Goal: Check status: Check status

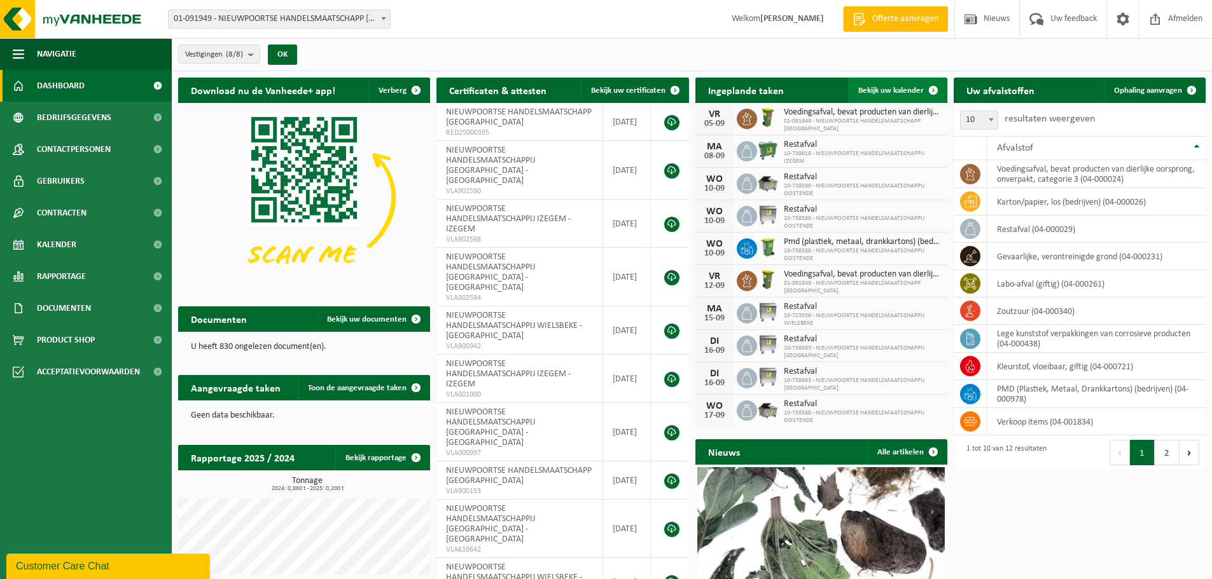
click at [897, 88] on span "Bekijk uw kalender" at bounding box center [891, 90] width 66 height 8
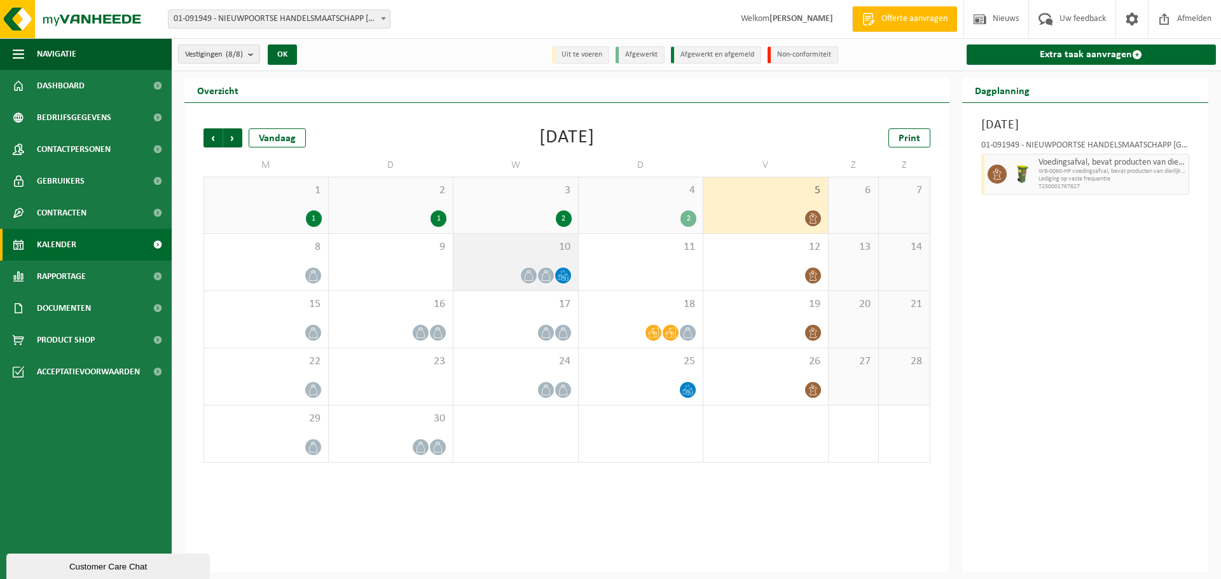
click at [548, 270] on icon at bounding box center [546, 275] width 11 height 11
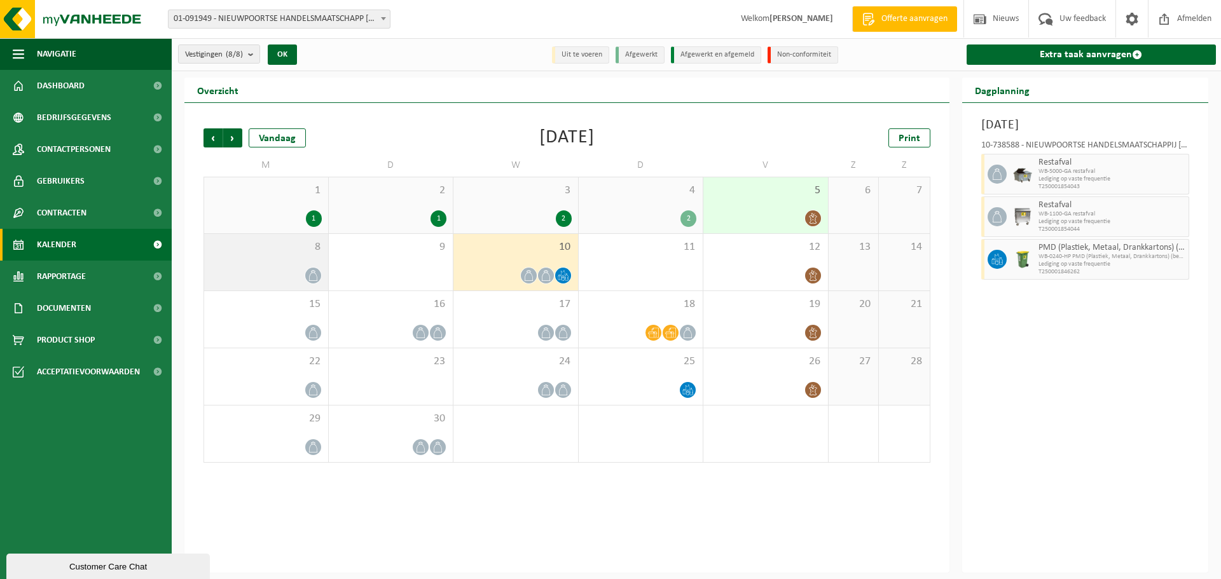
click at [295, 275] on div at bounding box center [266, 275] width 111 height 17
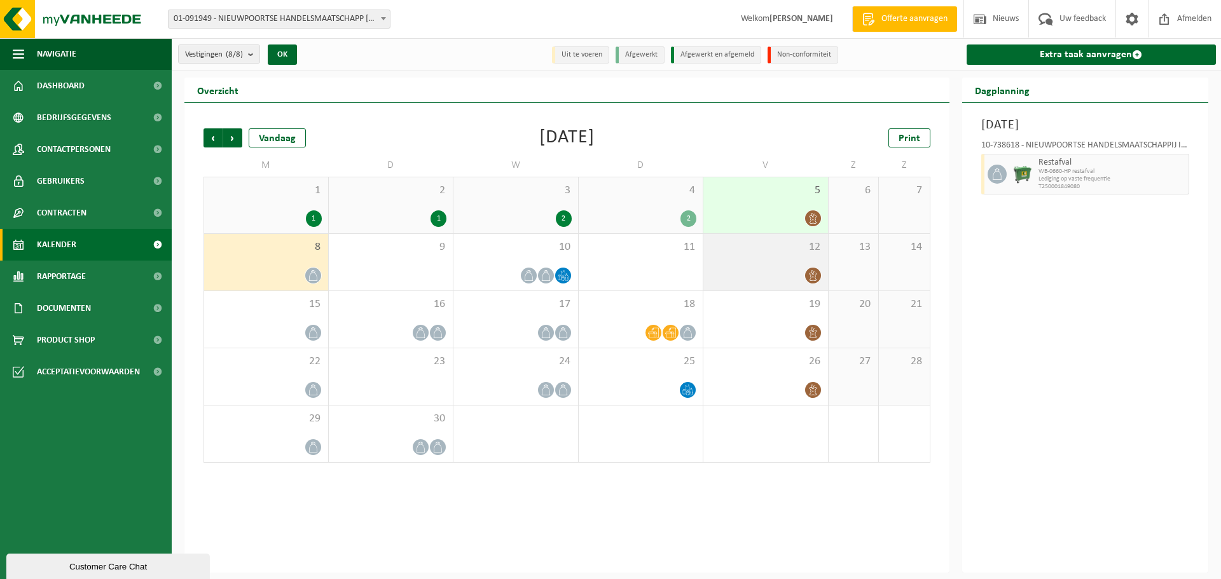
click at [794, 261] on div "12" at bounding box center [765, 262] width 125 height 57
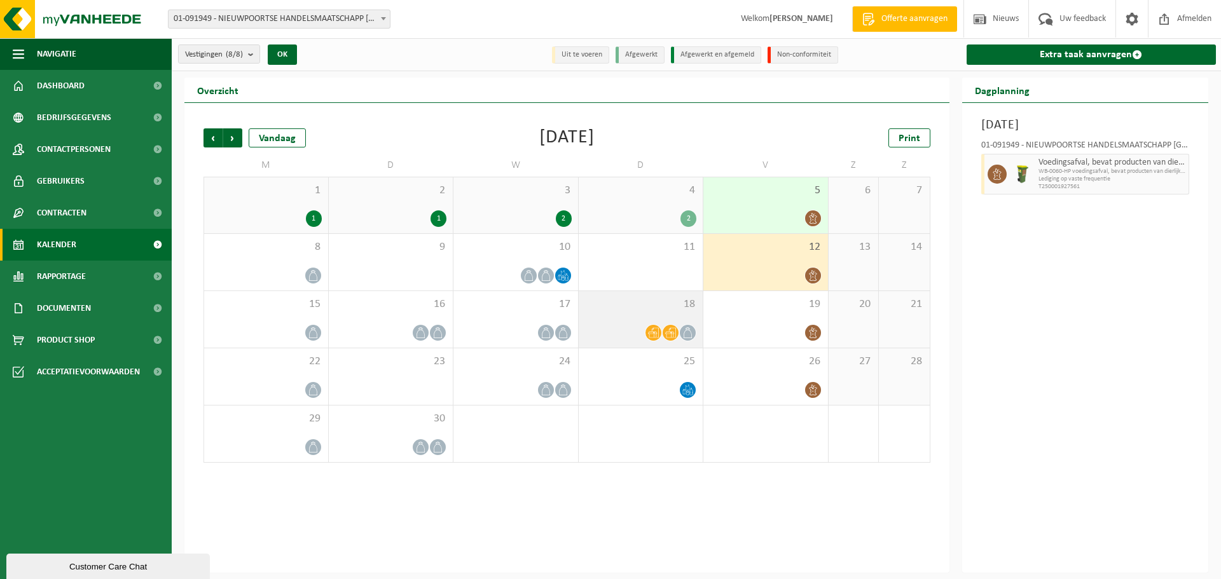
click at [667, 333] on icon at bounding box center [670, 333] width 11 height 10
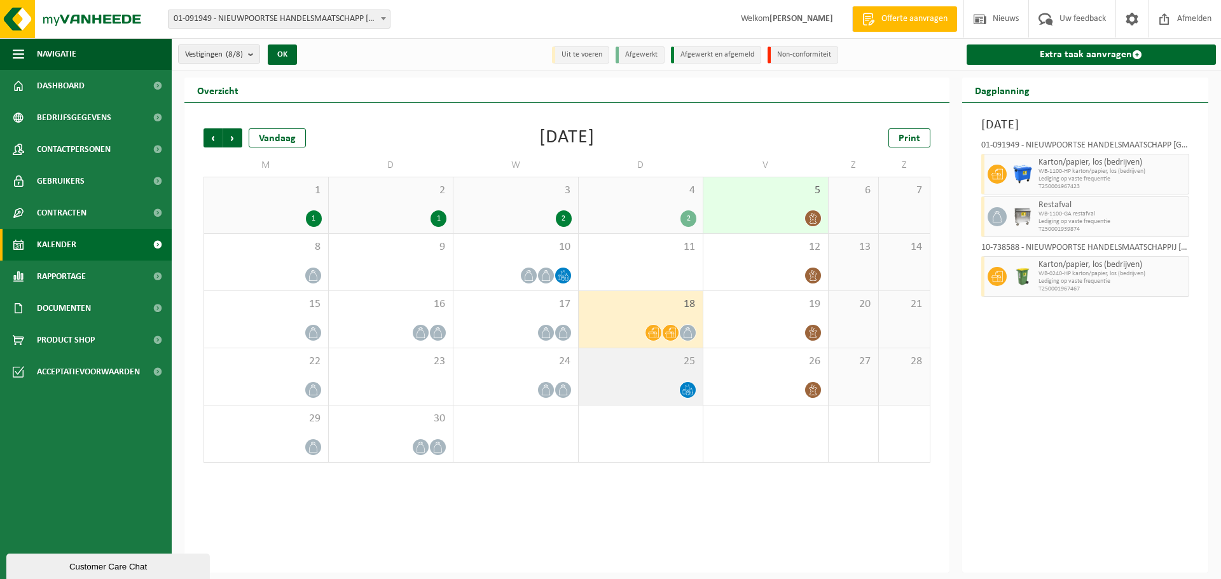
click at [654, 376] on div "25" at bounding box center [641, 377] width 125 height 57
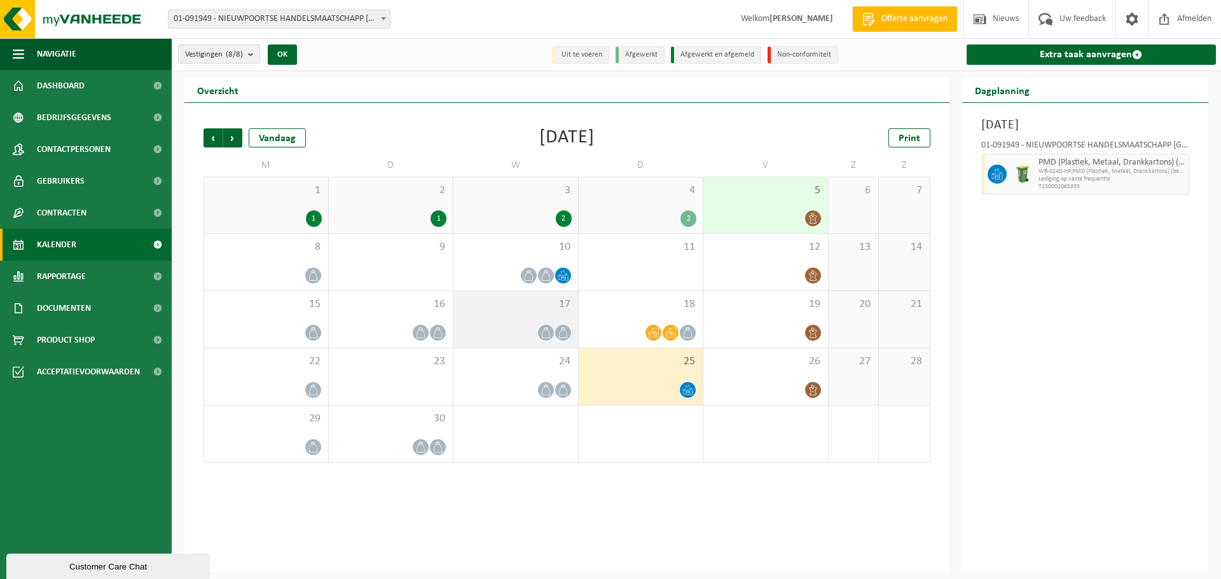
click at [542, 329] on icon at bounding box center [546, 333] width 11 height 11
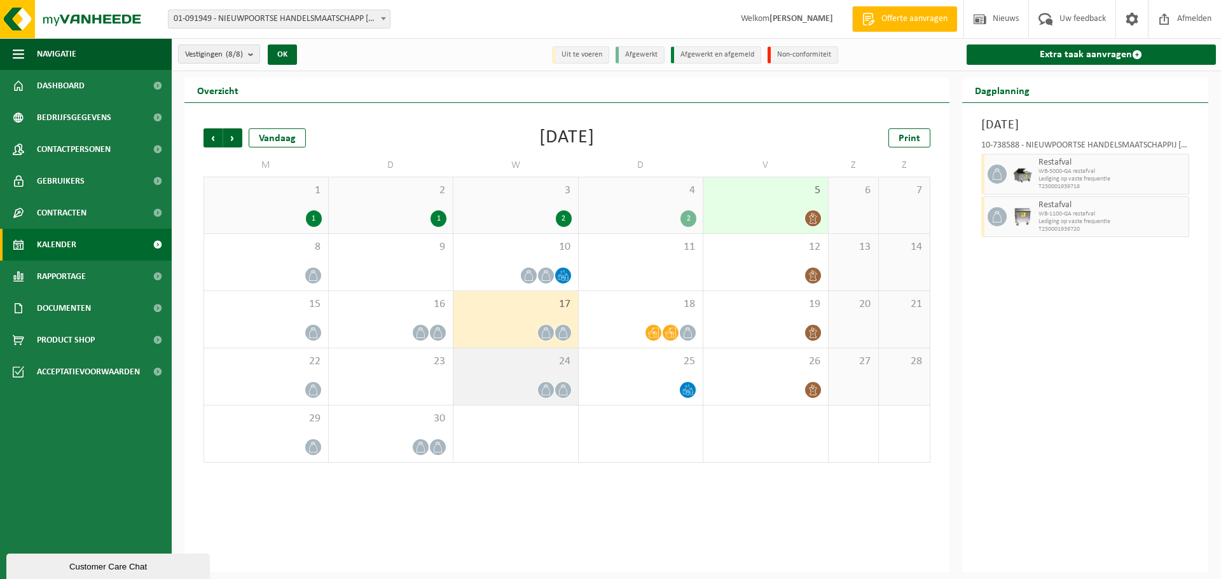
click at [544, 390] on icon at bounding box center [546, 390] width 11 height 11
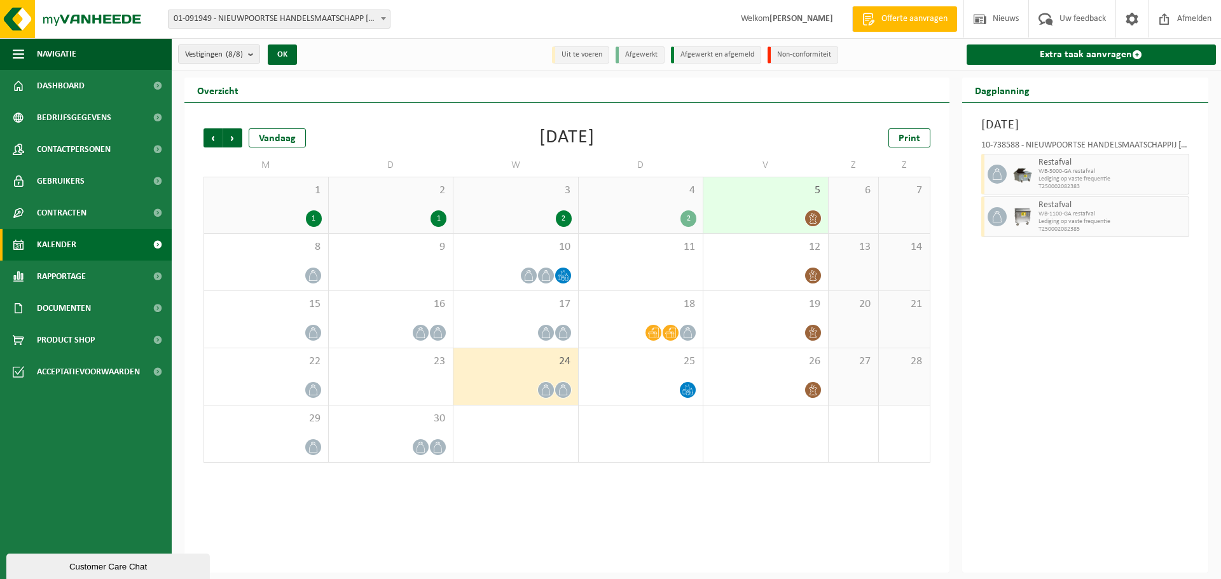
click at [545, 388] on icon at bounding box center [546, 390] width 11 height 11
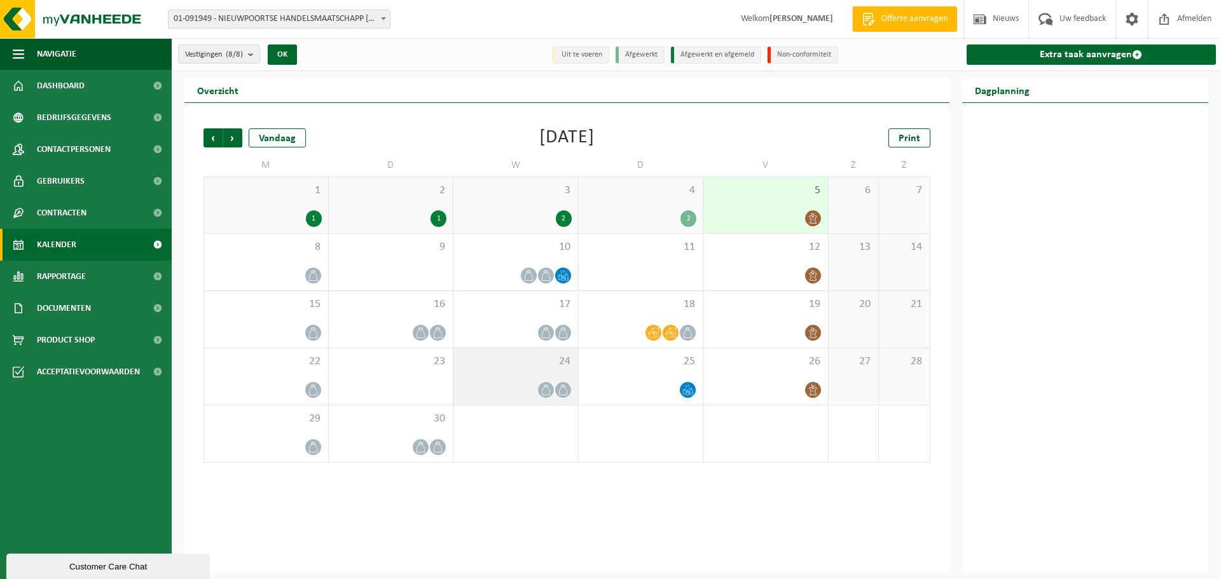
click at [528, 382] on div at bounding box center [516, 390] width 112 height 17
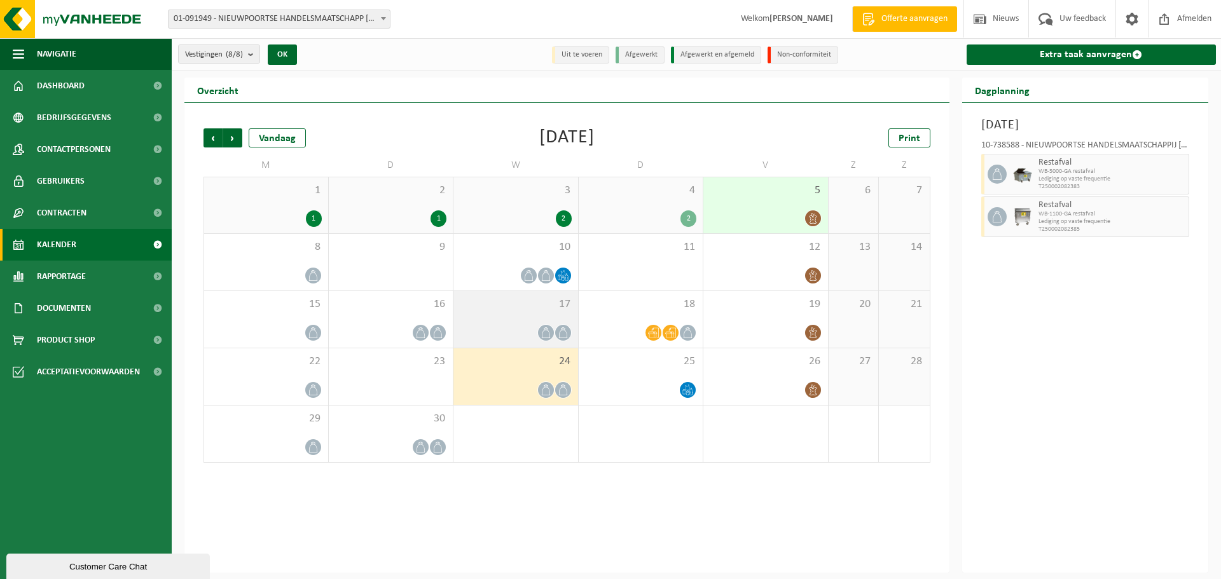
click at [536, 336] on div at bounding box center [516, 332] width 112 height 17
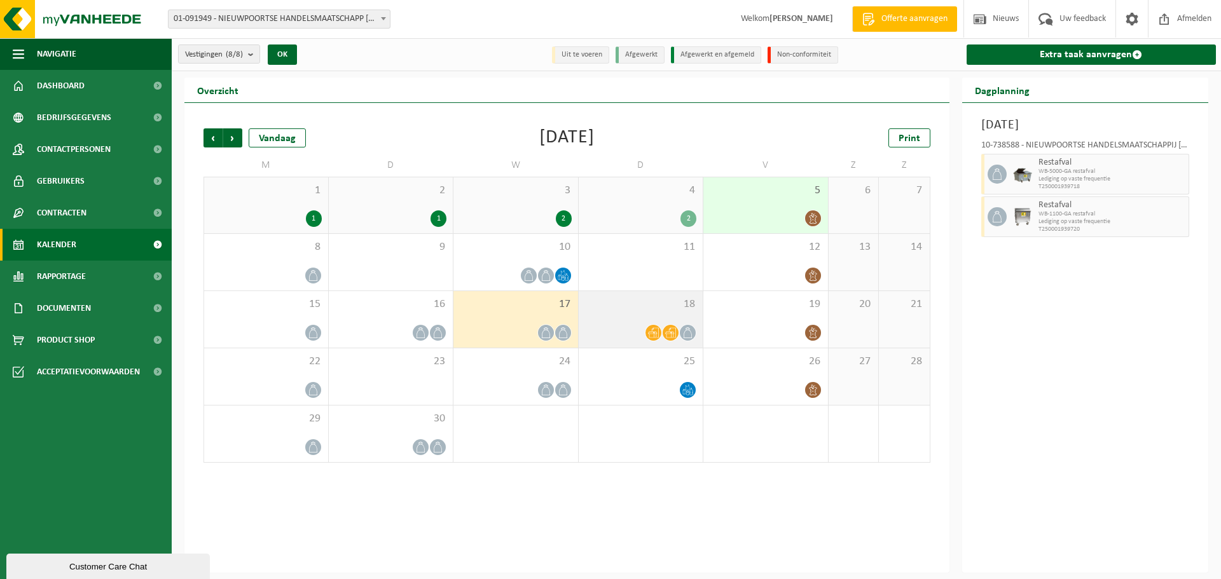
click at [661, 323] on div "18" at bounding box center [641, 319] width 125 height 57
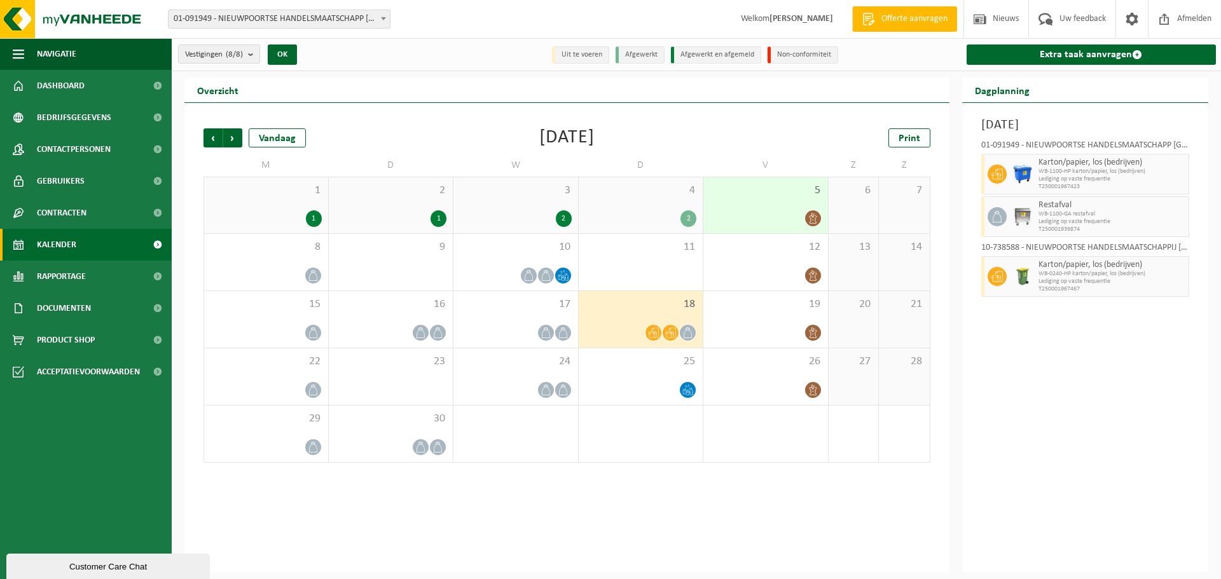
click at [667, 207] on div "4 2" at bounding box center [641, 205] width 125 height 56
